Goal: Information Seeking & Learning: Learn about a topic

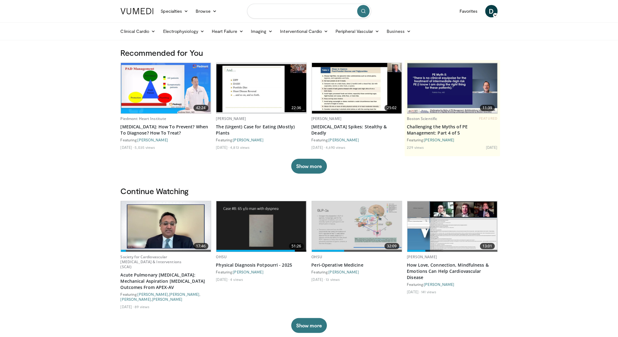
click at [280, 12] on input "Search topics, interventions" at bounding box center [309, 11] width 124 height 15
type input "**********"
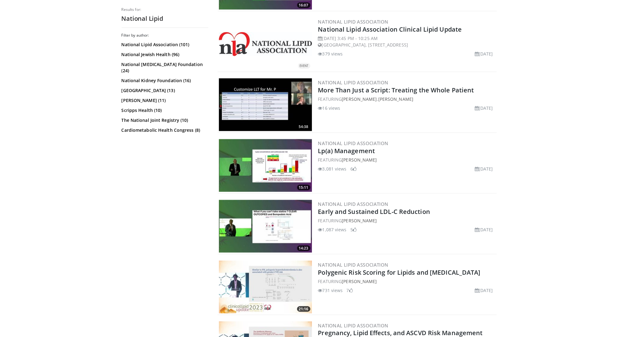
scroll to position [600, 0]
click at [342, 210] on link "Early and Sustained LDL-C Reduction" at bounding box center [374, 211] width 112 height 8
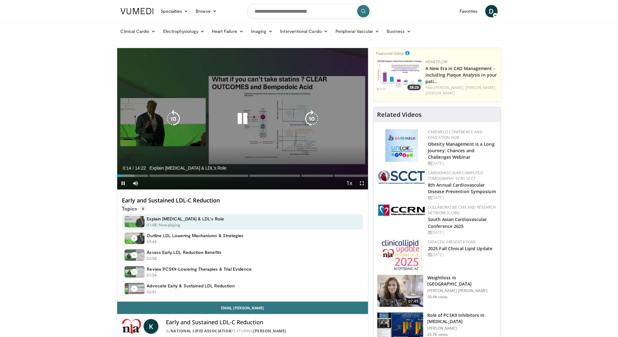
click at [241, 115] on icon "Video Player" at bounding box center [242, 118] width 17 height 17
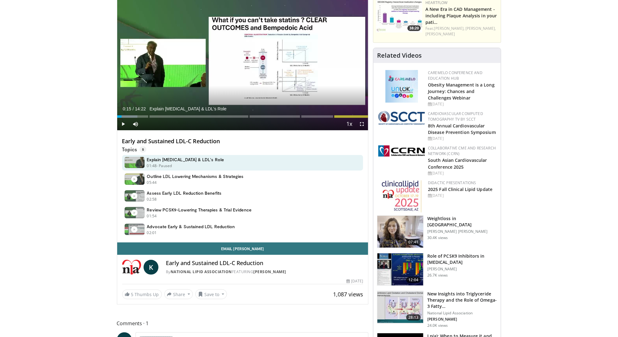
scroll to position [63, 0]
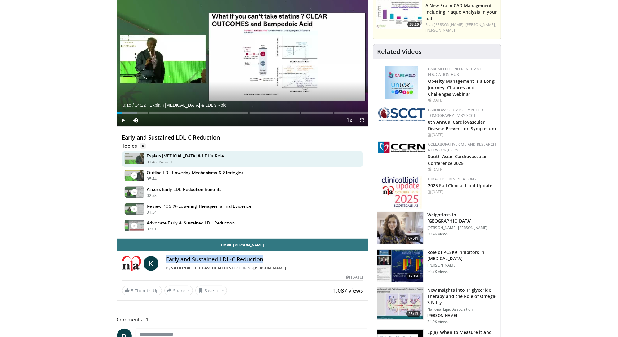
drag, startPoint x: 264, startPoint y: 260, endPoint x: 165, endPoint y: 259, distance: 98.3
click at [165, 259] on div "K Early and Sustained LDL-C Reduction By National Lipid Association FEATURING […" at bounding box center [242, 263] width 241 height 15
copy h4 "Early and Sustained LDL-C Reduction"
